Goal: Check status: Check status

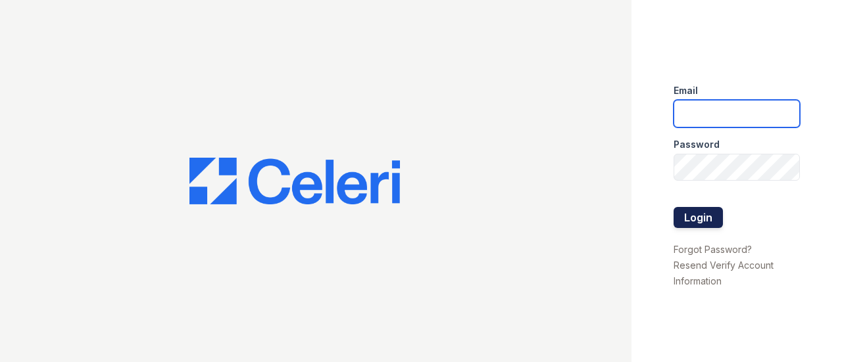
type input "[EMAIL_ADDRESS][DOMAIN_NAME]"
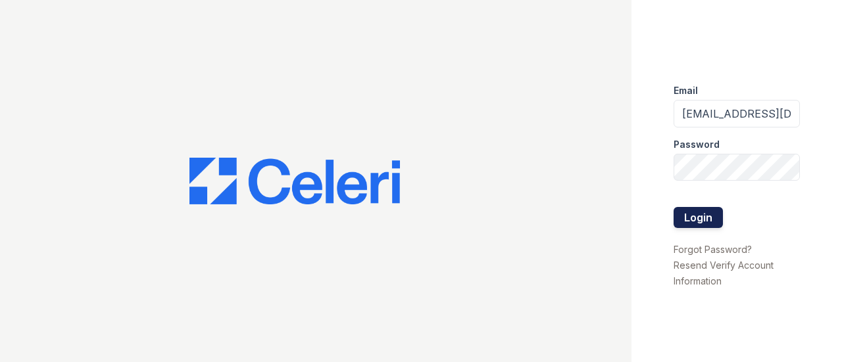
click at [689, 222] on button "Login" at bounding box center [698, 217] width 49 height 21
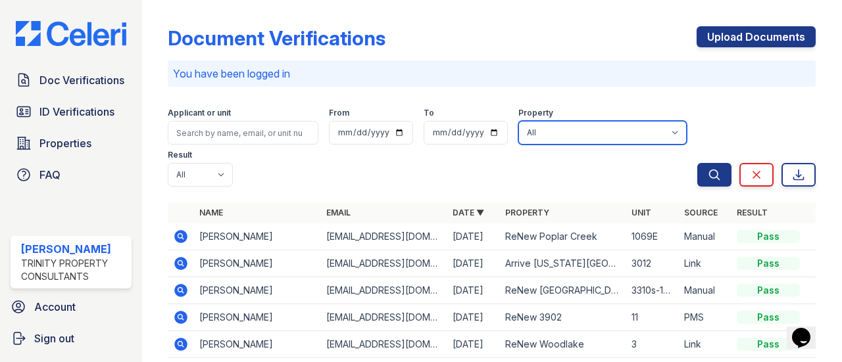
click at [630, 136] on select "All Arrive 4301 Arrive at Medicine Lake Arrive Bellevue Arrive Eden Prairie Arr…" at bounding box center [602, 133] width 168 height 24
click at [554, 136] on select "All Arrive 4301 Arrive at Medicine Lake Arrive Bellevue Arrive Eden Prairie Arr…" at bounding box center [602, 133] width 168 height 24
click at [560, 138] on select "All Arrive 4301 Arrive at Medicine Lake Arrive Bellevue Arrive Eden Prairie Arr…" at bounding box center [602, 133] width 168 height 24
click at [371, 189] on form "Applicant or unit From To Property All Arrive 4301 Arrive at Medicine Lake Arri…" at bounding box center [492, 144] width 648 height 95
